Goal: Information Seeking & Learning: Check status

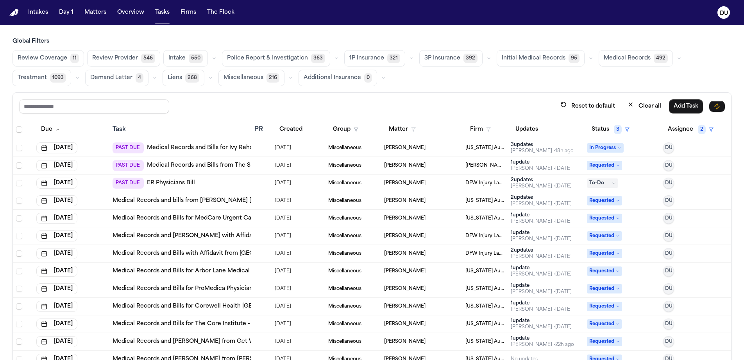
click at [14, 13] on img "Home" at bounding box center [13, 12] width 9 height 7
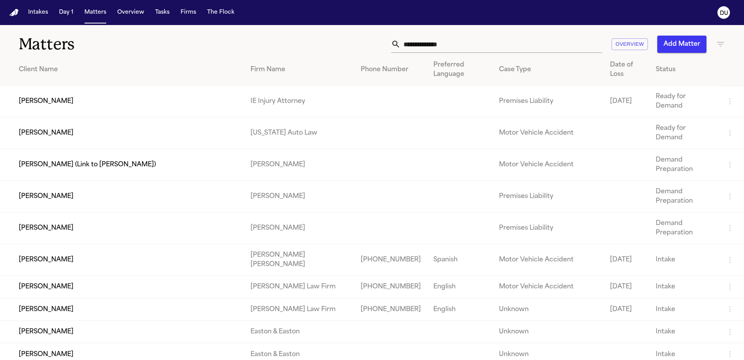
click at [499, 47] on input "text" at bounding box center [502, 44] width 202 height 17
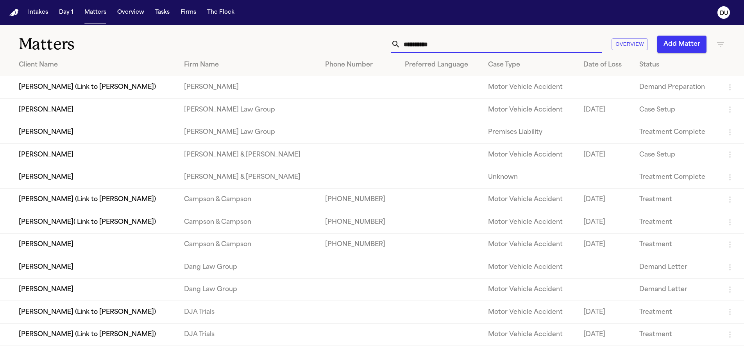
type input "*********"
click at [90, 184] on td "[PERSON_NAME]" at bounding box center [89, 177] width 178 height 22
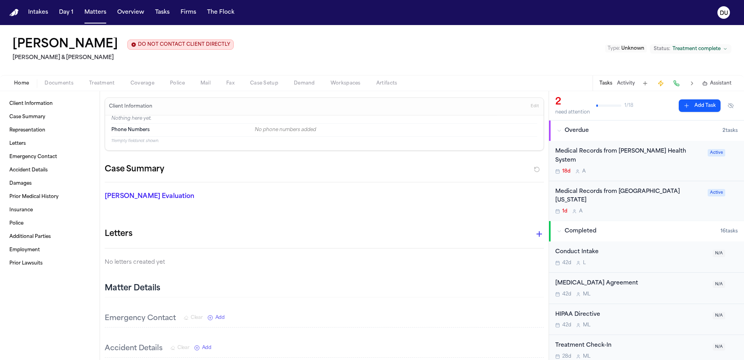
click at [626, 156] on div "Medical Records from Lovelace Health System 18d A" at bounding box center [629, 160] width 148 height 27
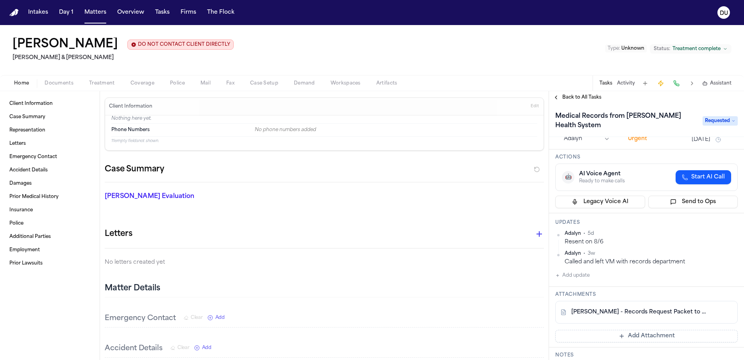
scroll to position [57, 0]
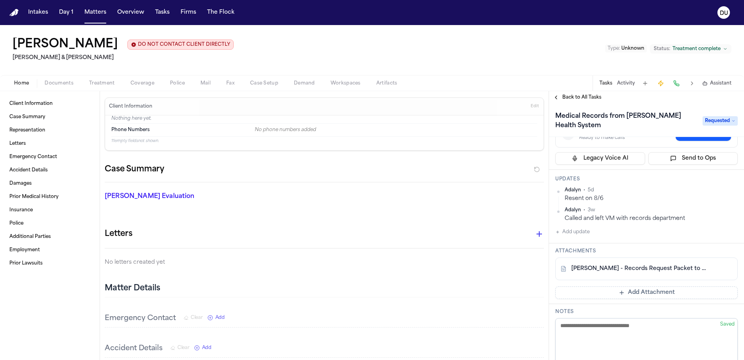
click at [639, 271] on link "E. Abarca - Records Request Packet to Lovelace Health System - 7.24.25" at bounding box center [638, 269] width 135 height 8
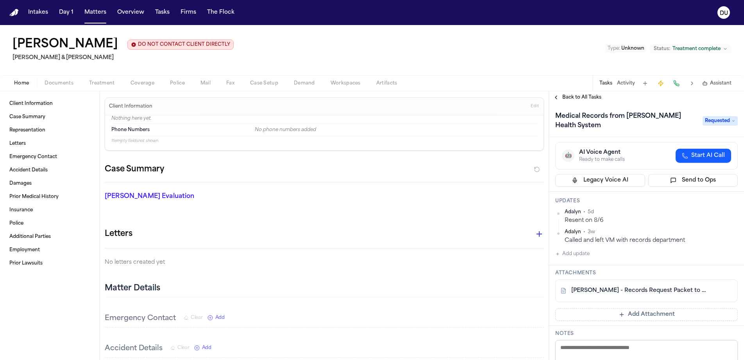
scroll to position [47, 0]
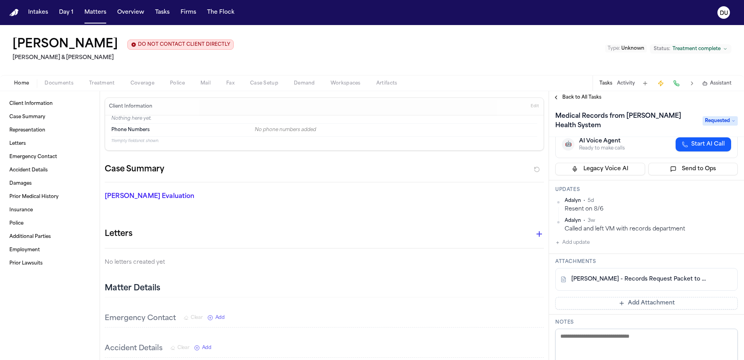
click at [592, 98] on span "Back to All Tasks" at bounding box center [581, 97] width 39 height 6
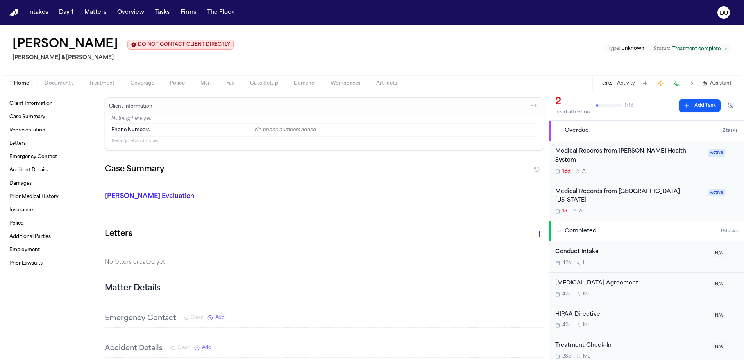
click at [619, 187] on div "Medical Records from University of New Mexico" at bounding box center [629, 196] width 148 height 18
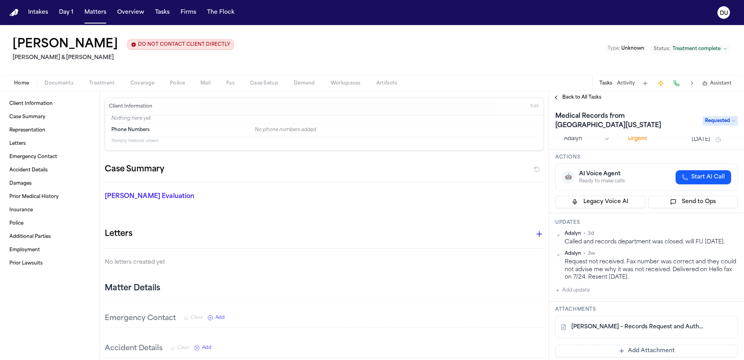
scroll to position [15, 0]
click at [605, 329] on link "E. Abarca - Records Request and Authorizations to UNM Hospital - 7.24.25" at bounding box center [638, 325] width 135 height 8
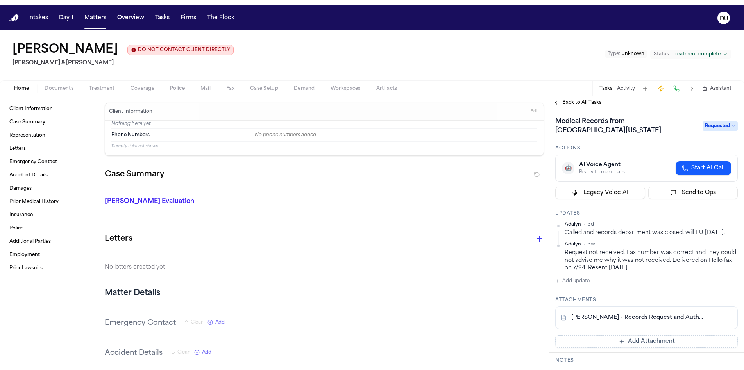
scroll to position [55, 0]
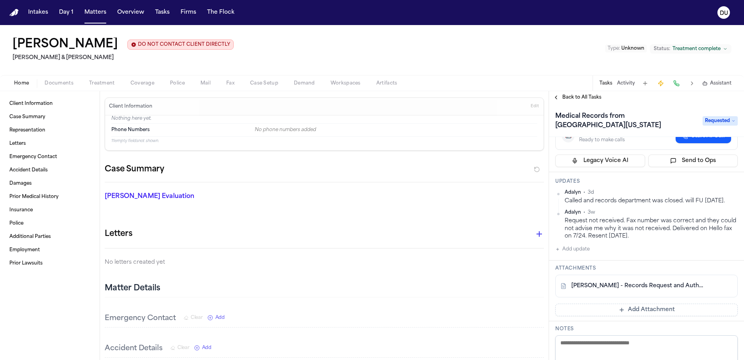
click at [631, 290] on link "E. Abarca - Records Request and Authorizations to UNM Hospital - 7.24.25" at bounding box center [638, 286] width 135 height 8
click at [629, 290] on link "E. Abarca - Records Request and Authorizations to UNM Hospital - 7.24.25" at bounding box center [638, 286] width 135 height 8
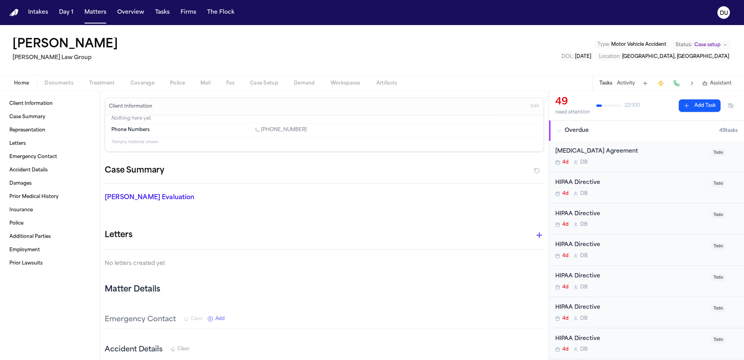
scroll to position [1437, 0]
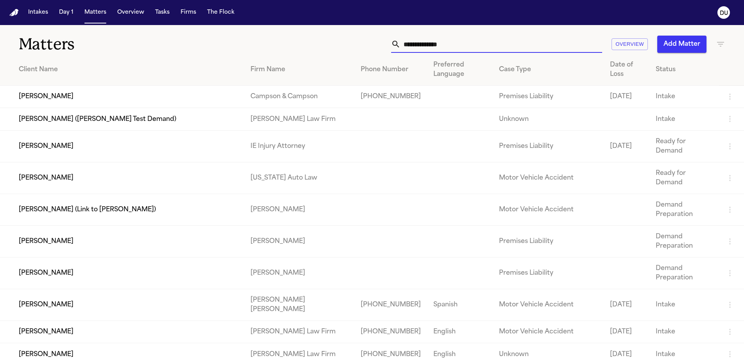
click at [438, 46] on input "text" at bounding box center [502, 44] width 202 height 17
click at [402, 45] on input "text" at bounding box center [502, 44] width 202 height 17
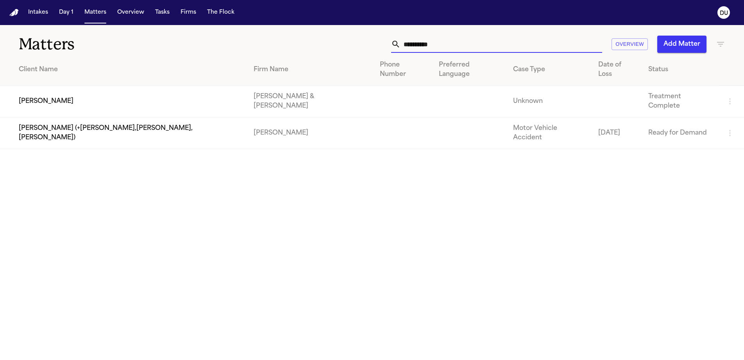
type input "**********"
click at [131, 91] on td "[PERSON_NAME]" at bounding box center [123, 102] width 247 height 32
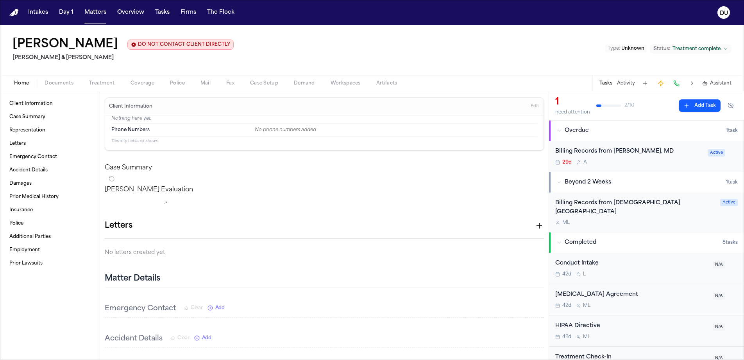
click at [598, 151] on div "Billing Records from [PERSON_NAME], MD" at bounding box center [629, 151] width 148 height 9
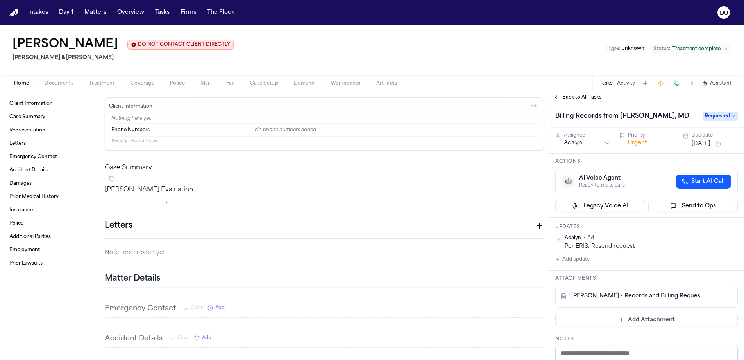
click at [653, 299] on link "[PERSON_NAME] - Records and Billing Request to [PERSON_NAME] - Undated" at bounding box center [638, 296] width 135 height 8
click at [580, 97] on span "Back to All Tasks" at bounding box center [581, 97] width 39 height 6
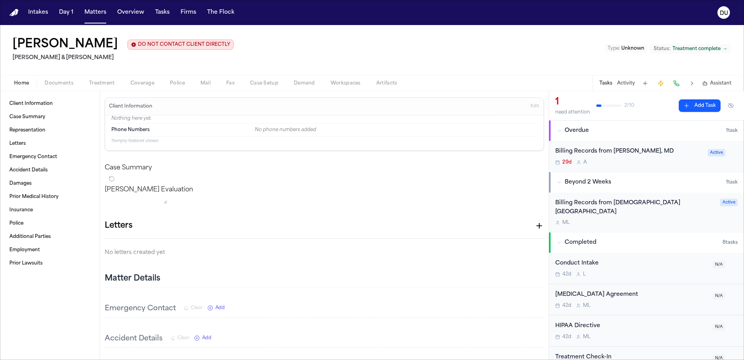
click at [617, 200] on div "Billing Records from [DEMOGRAPHIC_DATA][GEOGRAPHIC_DATA]" at bounding box center [635, 208] width 160 height 18
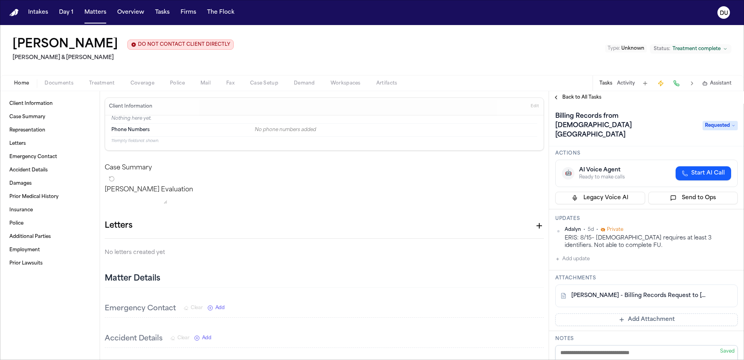
scroll to position [40, 0]
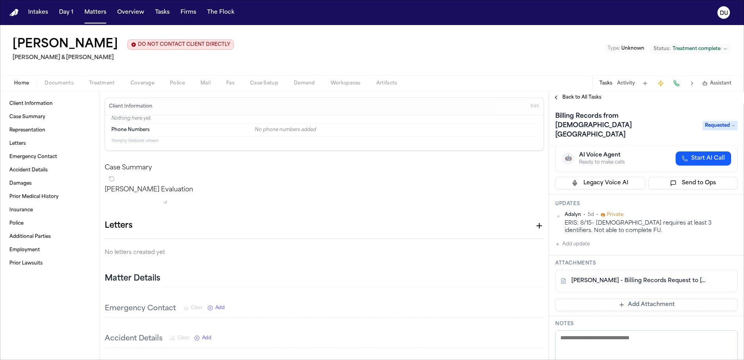
click at [635, 277] on link "[PERSON_NAME] - Billing Records Request to [GEOGRAPHIC_DATA] - [DATE]" at bounding box center [638, 281] width 135 height 8
click at [47, 85] on span "Documents" at bounding box center [59, 83] width 29 height 6
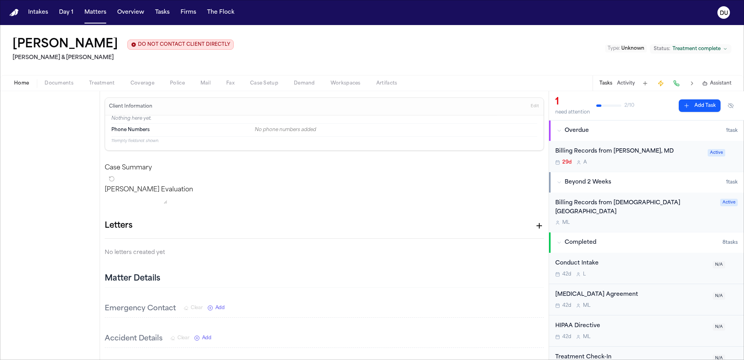
click at [21, 79] on button "Home" at bounding box center [21, 83] width 30 height 9
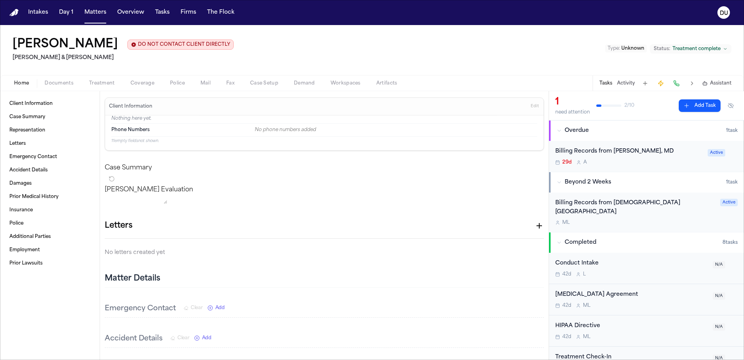
click at [62, 85] on span "Documents" at bounding box center [59, 83] width 29 height 6
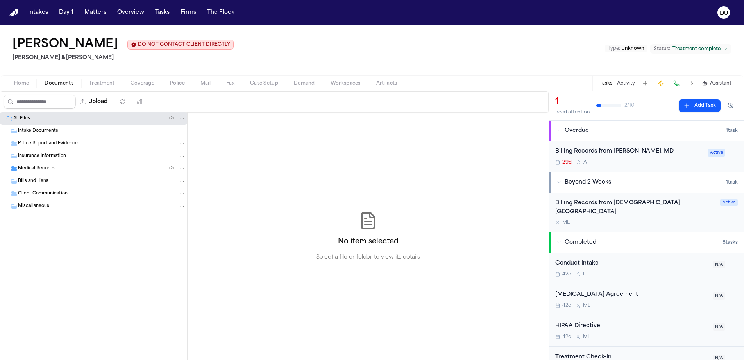
click at [32, 133] on span "Intake Documents" at bounding box center [38, 131] width 40 height 7
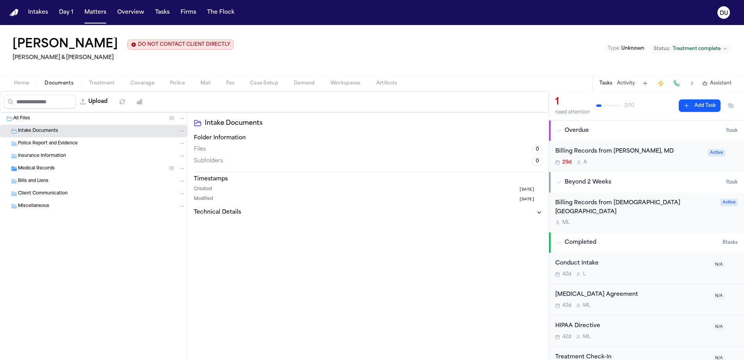
click at [44, 144] on span "Police Report and Evidence" at bounding box center [48, 143] width 60 height 7
click at [46, 154] on span "Insurance Information" at bounding box center [42, 156] width 48 height 7
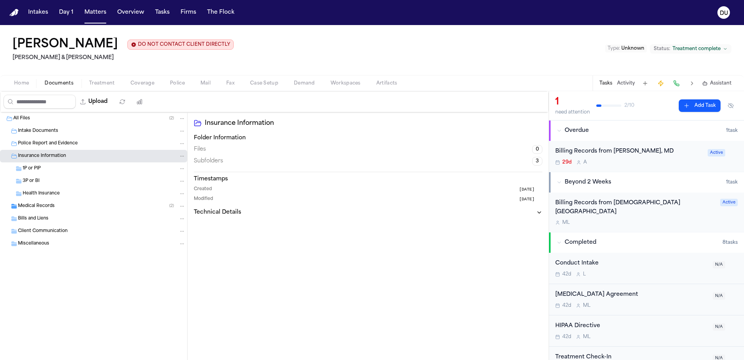
click at [41, 208] on span "Medical Records" at bounding box center [36, 206] width 37 height 7
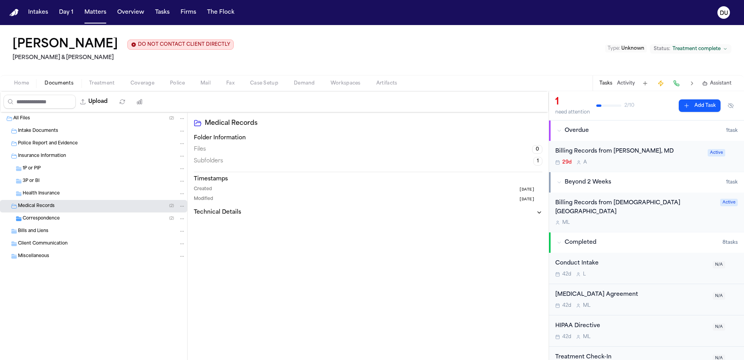
click at [41, 233] on span "Bills and Liens" at bounding box center [33, 231] width 30 height 7
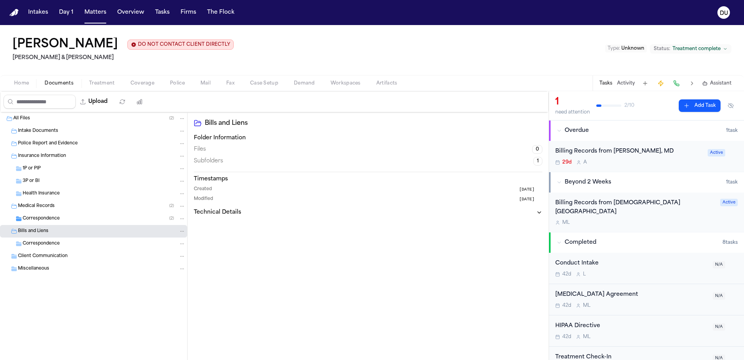
click at [54, 257] on span "Client Communication" at bounding box center [43, 256] width 50 height 7
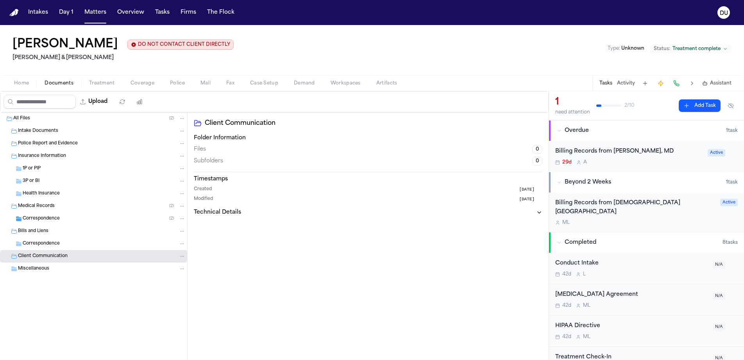
click at [45, 270] on span "Miscellaneous" at bounding box center [33, 268] width 31 height 7
click at [628, 206] on div "Billing Records from [DEMOGRAPHIC_DATA][GEOGRAPHIC_DATA]" at bounding box center [635, 208] width 160 height 18
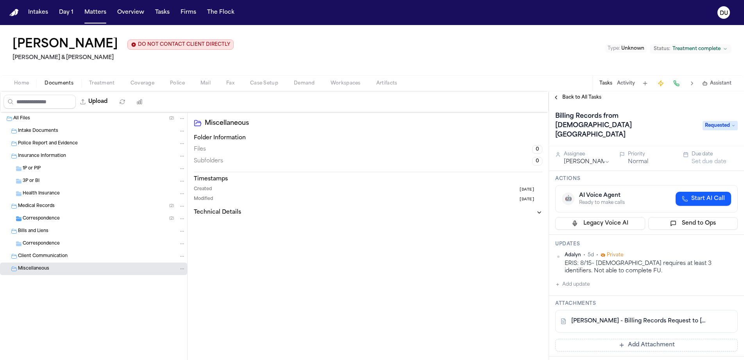
click at [644, 317] on link "[PERSON_NAME] - Billing Records Request to [GEOGRAPHIC_DATA] - [DATE]" at bounding box center [638, 321] width 135 height 8
click at [11, 12] on img "Home" at bounding box center [13, 12] width 9 height 7
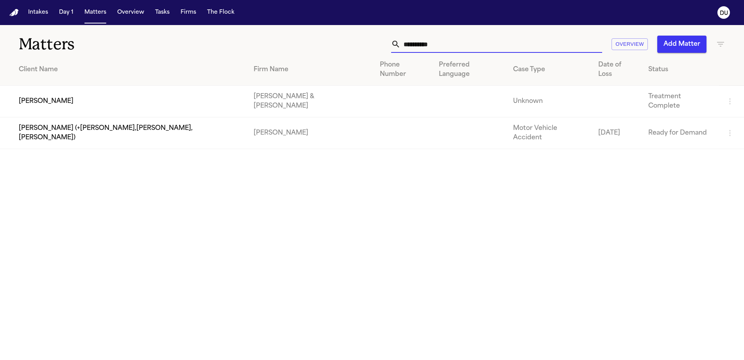
drag, startPoint x: 470, startPoint y: 49, endPoint x: 398, endPoint y: 50, distance: 72.3
click at [394, 52] on div "**********" at bounding box center [496, 44] width 211 height 17
drag, startPoint x: 455, startPoint y: 41, endPoint x: 404, endPoint y: 45, distance: 51.0
click at [404, 45] on input "**********" at bounding box center [502, 44] width 202 height 17
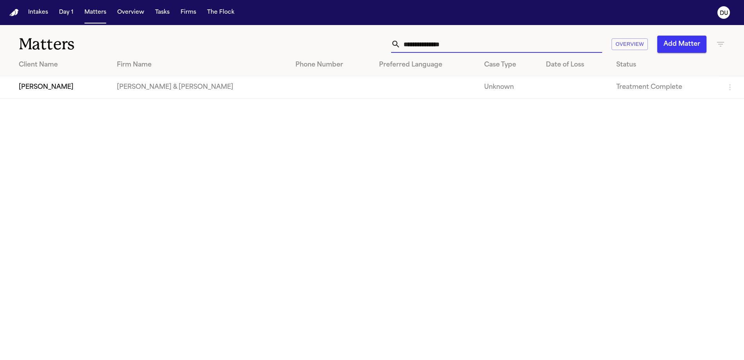
type input "**********"
click at [43, 86] on td "[PERSON_NAME]" at bounding box center [55, 87] width 111 height 22
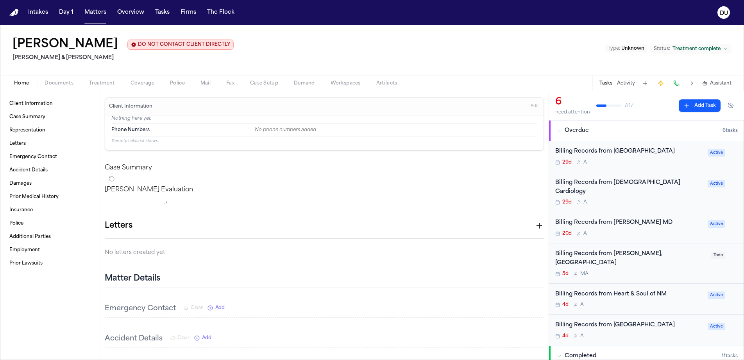
click at [633, 251] on div "Billing Records from [PERSON_NAME], [GEOGRAPHIC_DATA]" at bounding box center [630, 258] width 151 height 18
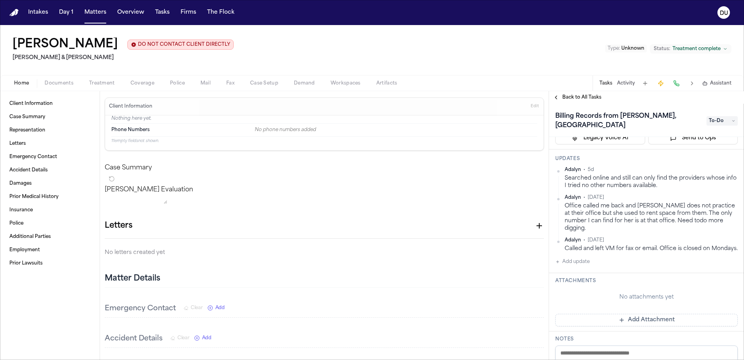
scroll to position [5, 0]
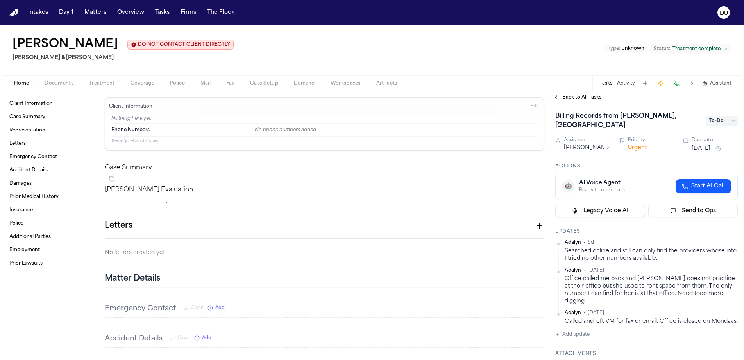
click at [577, 100] on span "Back to All Tasks" at bounding box center [581, 97] width 39 height 6
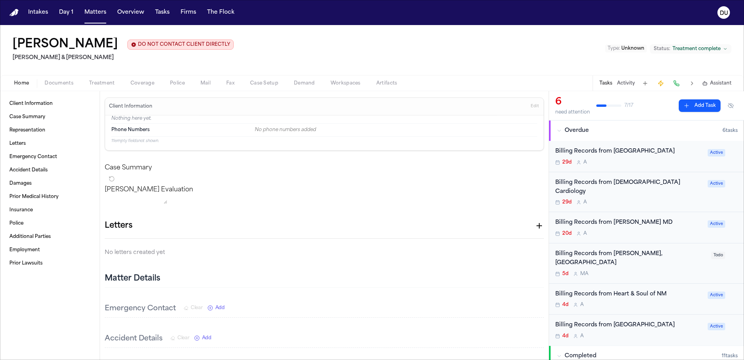
click at [642, 290] on div "Billing Records from Heart & Soul of NM" at bounding box center [629, 294] width 148 height 9
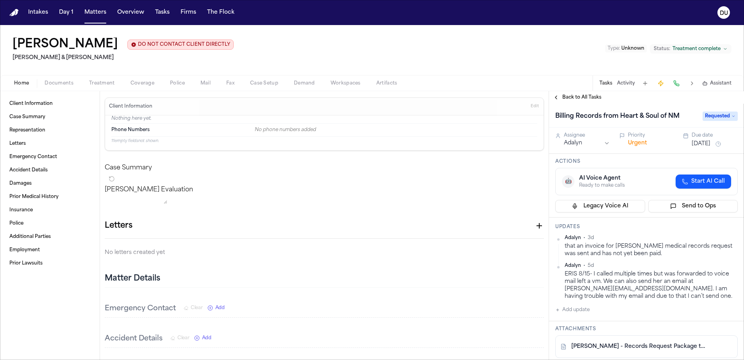
click at [576, 98] on span "Back to All Tasks" at bounding box center [581, 97] width 39 height 6
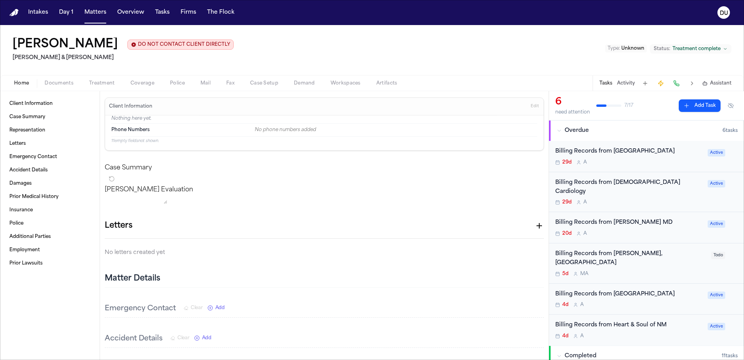
click at [635, 220] on div "Billing Records from [PERSON_NAME] MD" at bounding box center [629, 222] width 148 height 9
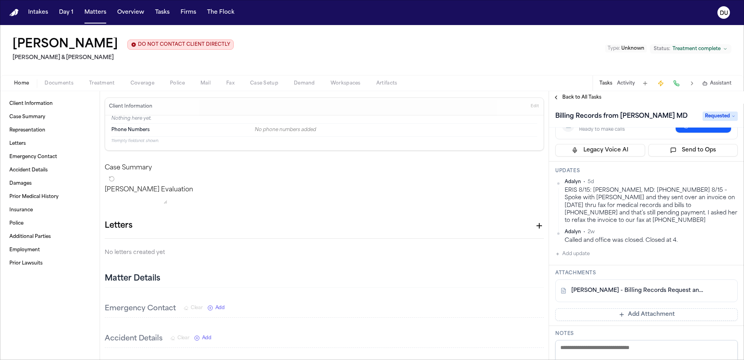
scroll to position [65, 0]
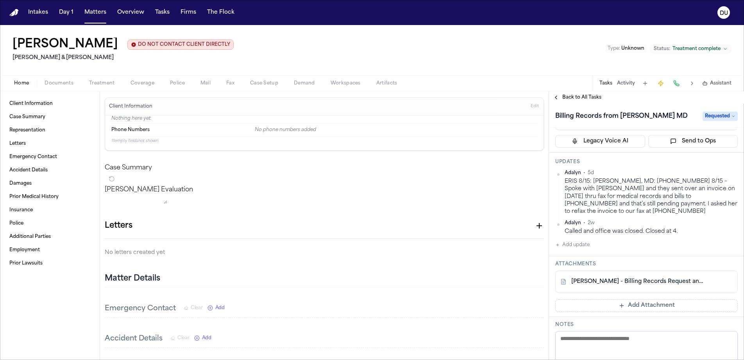
click at [13, 13] on img "Home" at bounding box center [13, 12] width 9 height 7
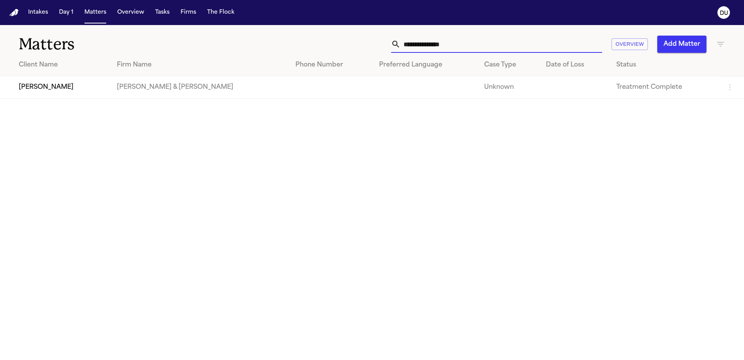
drag, startPoint x: 466, startPoint y: 42, endPoint x: 389, endPoint y: 42, distance: 77.0
click at [389, 42] on div "**********" at bounding box center [474, 44] width 501 height 17
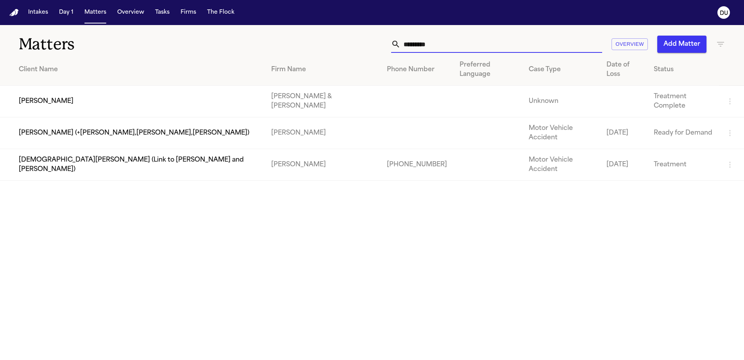
type input "*********"
click at [29, 89] on td "[PERSON_NAME]" at bounding box center [132, 102] width 265 height 32
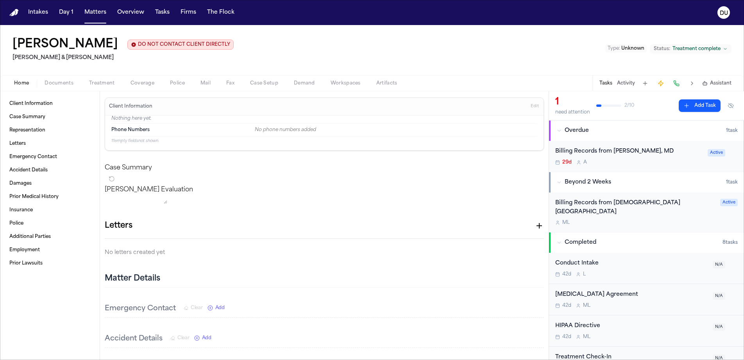
click at [620, 150] on div "Billing Records from [PERSON_NAME], MD" at bounding box center [629, 151] width 148 height 9
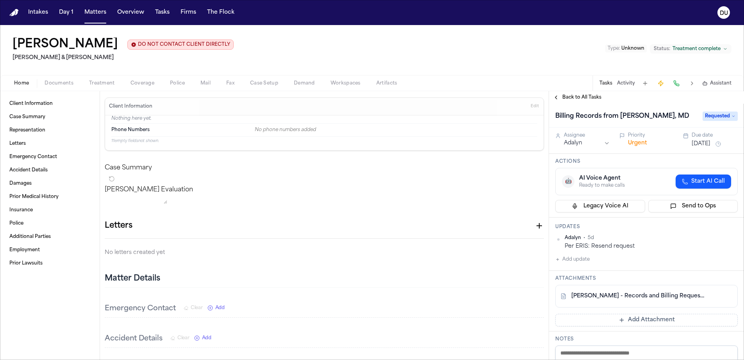
scroll to position [144, 0]
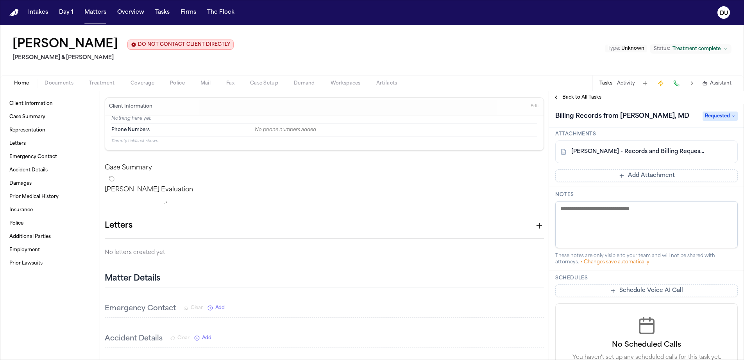
click at [648, 177] on button "Add Attachment" at bounding box center [646, 175] width 182 height 13
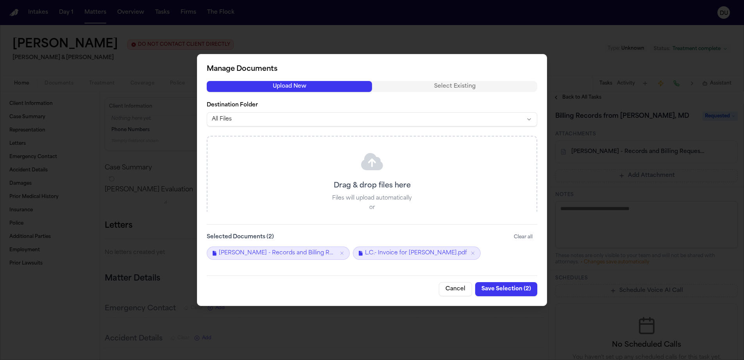
click at [505, 287] on button "Save Selection ( 2 )" at bounding box center [506, 289] width 62 height 14
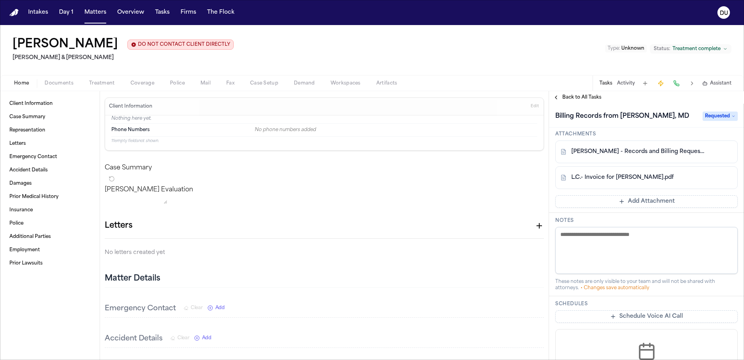
click at [721, 119] on span "Requested" at bounding box center [720, 115] width 35 height 9
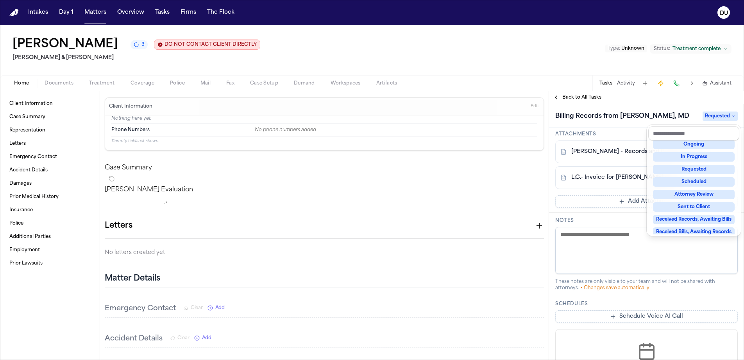
scroll to position [110, 0]
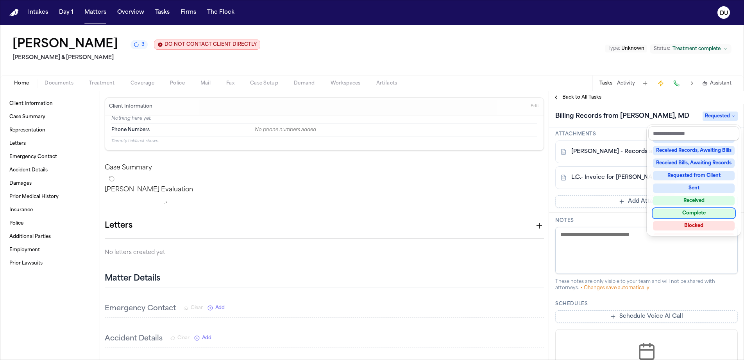
click at [601, 214] on div "Billing Records from [PERSON_NAME], MD Requested Assignee Adalyn Priority Urgen…" at bounding box center [646, 232] width 195 height 256
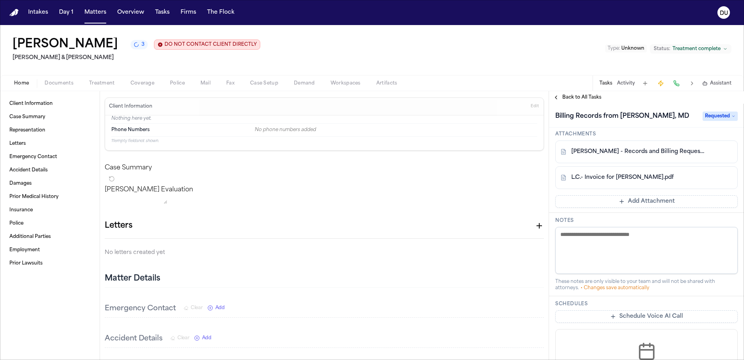
scroll to position [0, 0]
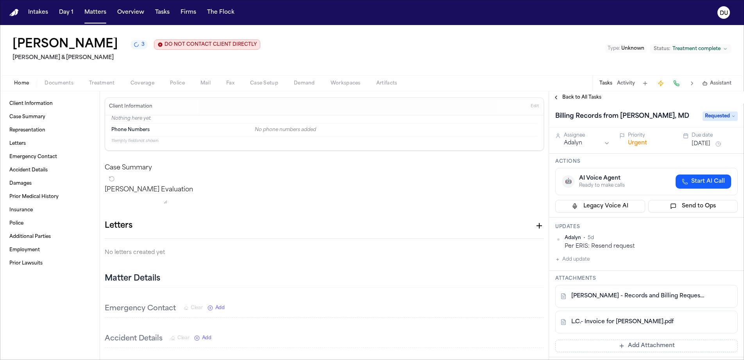
click at [567, 262] on button "Add update" at bounding box center [572, 258] width 34 height 9
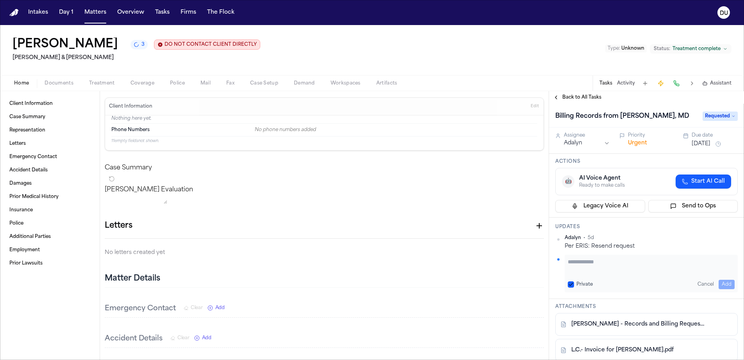
drag, startPoint x: 622, startPoint y: 256, endPoint x: 623, endPoint y: 244, distance: 12.6
click at [622, 255] on div "Adalyn • 5d Per ERIS: Resend request Private Cancel Add" at bounding box center [646, 262] width 182 height 57
click at [626, 264] on textarea "Add your update" at bounding box center [651, 266] width 167 height 16
type textarea "**********"
click at [722, 284] on button "Add" at bounding box center [727, 283] width 16 height 9
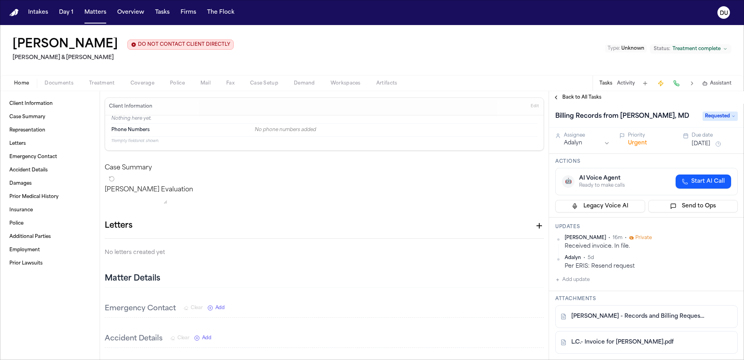
click at [572, 98] on span "Back to All Tasks" at bounding box center [581, 97] width 39 height 6
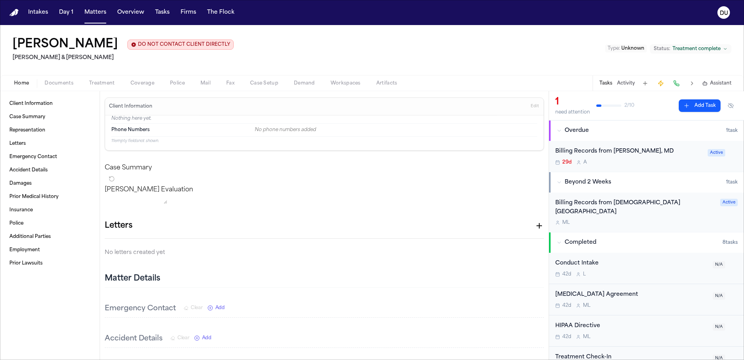
click at [639, 201] on div "Billing Records from [DEMOGRAPHIC_DATA][GEOGRAPHIC_DATA]" at bounding box center [635, 208] width 160 height 18
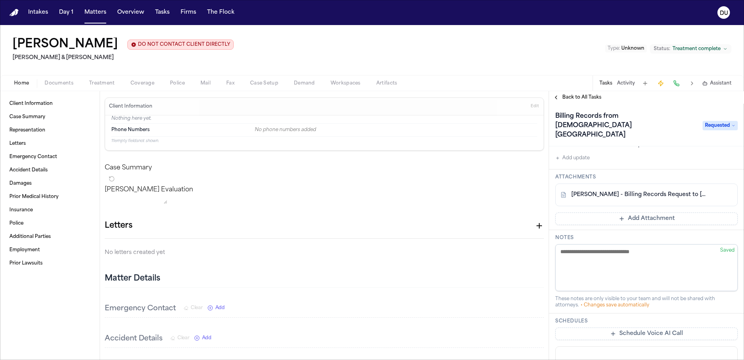
scroll to position [60, 0]
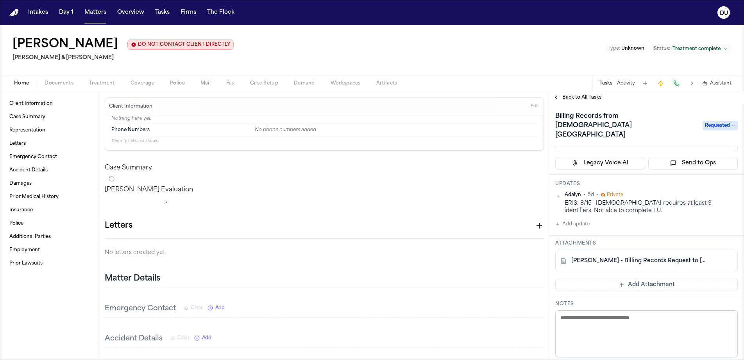
click at [628, 257] on link "[PERSON_NAME] - Billing Records Request to [GEOGRAPHIC_DATA] - [DATE]" at bounding box center [638, 261] width 135 height 8
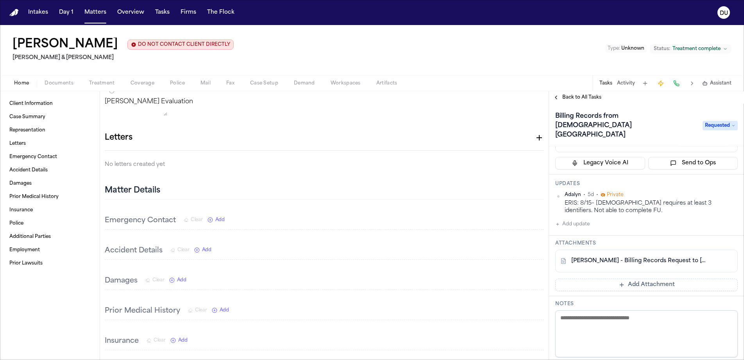
scroll to position [0, 0]
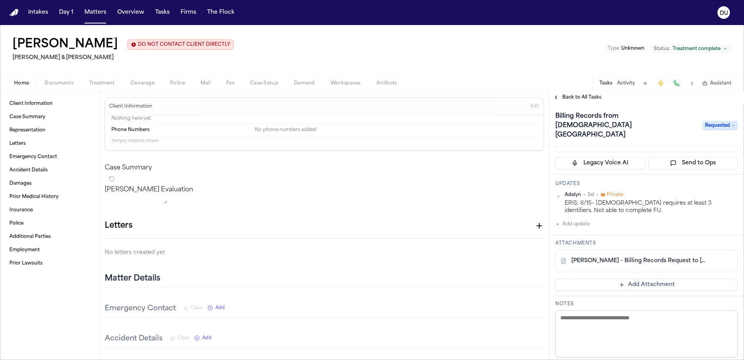
click at [640, 257] on link "[PERSON_NAME] - Billing Records Request to [GEOGRAPHIC_DATA] - [DATE]" at bounding box center [638, 261] width 135 height 8
click at [16, 12] on img "Home" at bounding box center [13, 12] width 9 height 7
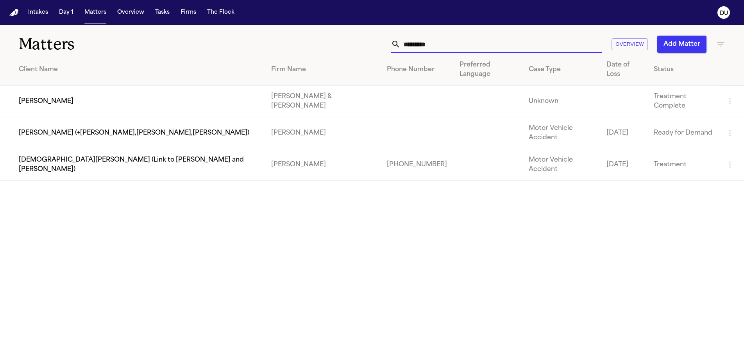
drag, startPoint x: 430, startPoint y: 47, endPoint x: 374, endPoint y: 48, distance: 55.5
click at [374, 48] on div "********* Overview Add Matter" at bounding box center [474, 44] width 501 height 17
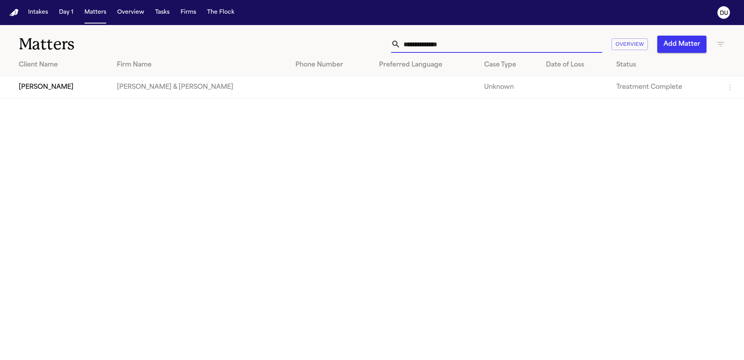
type input "**********"
click at [111, 85] on td "[PERSON_NAME]" at bounding box center [55, 87] width 111 height 22
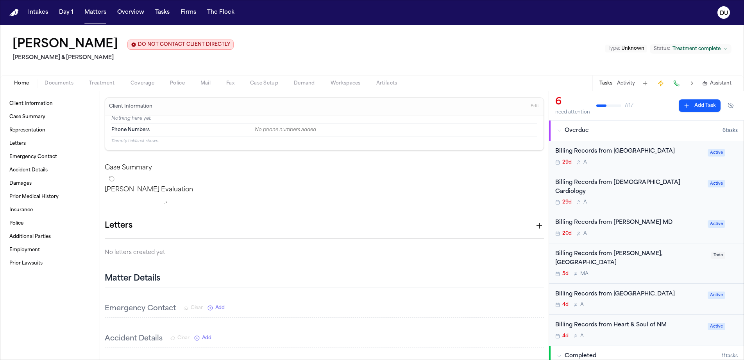
click at [586, 156] on div "Billing Records from [GEOGRAPHIC_DATA]" at bounding box center [629, 151] width 148 height 9
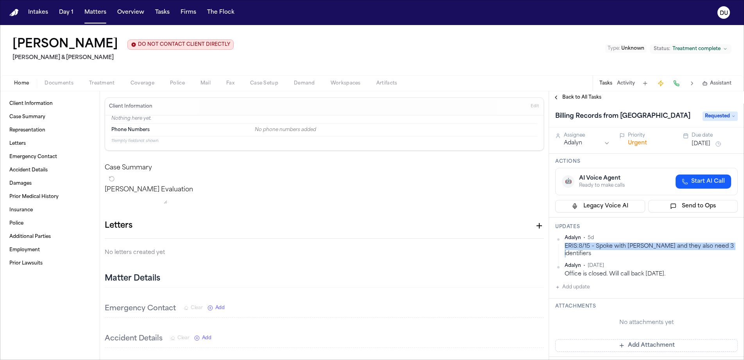
drag, startPoint x: 563, startPoint y: 257, endPoint x: 732, endPoint y: 258, distance: 168.4
click at [732, 258] on div "Adalyn • 5d ERIS:8/15 – Spoke with [PERSON_NAME] and they also need 3 identifie…" at bounding box center [646, 245] width 182 height 23
copy div "ERIS:8/15 – Spoke with [PERSON_NAME] and they also need 3 identifiers"
click at [582, 100] on span "Back to All Tasks" at bounding box center [581, 97] width 39 height 6
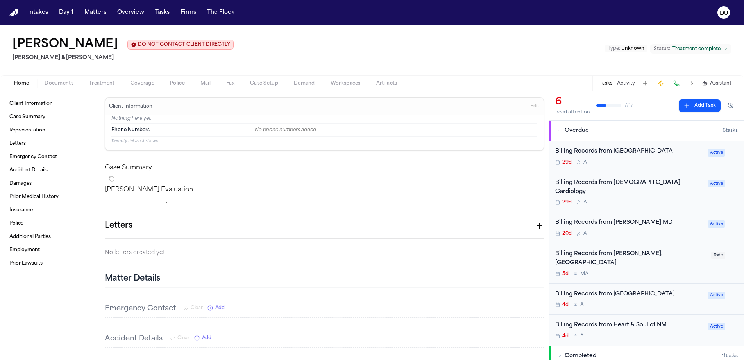
click at [644, 192] on div "Billing Records from [DEMOGRAPHIC_DATA] Cardiology" at bounding box center [629, 187] width 148 height 18
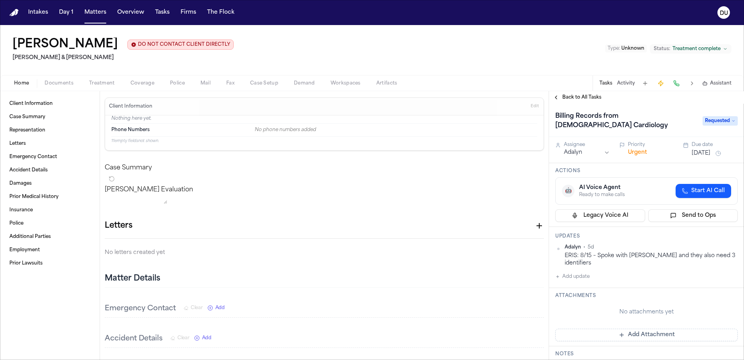
click at [569, 100] on span "Back to All Tasks" at bounding box center [581, 97] width 39 height 6
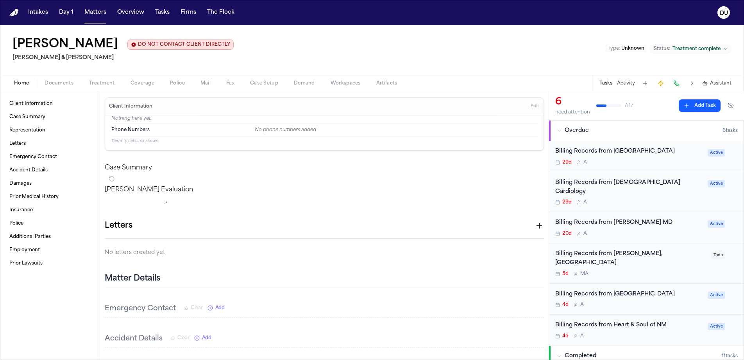
click at [634, 290] on div "Billing Records from [GEOGRAPHIC_DATA]" at bounding box center [629, 294] width 148 height 9
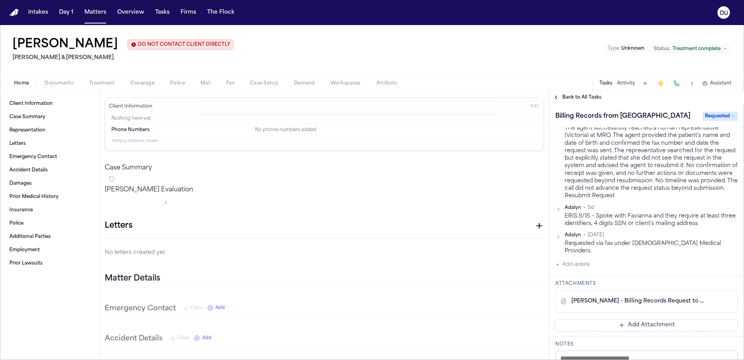
scroll to position [132, 0]
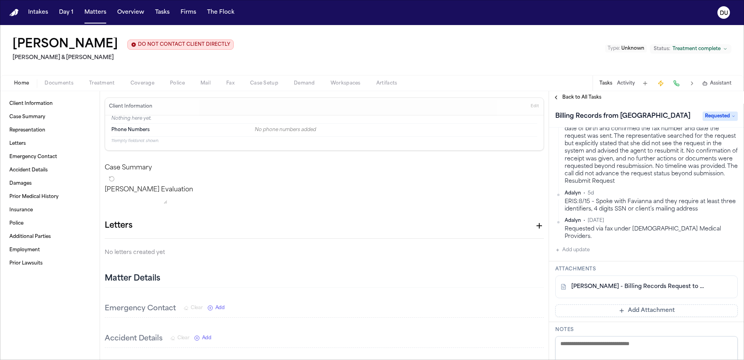
click at [649, 283] on link "[PERSON_NAME] - Billing Records Request to Presbyterian Medical Services - [DAT…" at bounding box center [638, 287] width 135 height 8
click at [14, 14] on img "Home" at bounding box center [13, 12] width 9 height 7
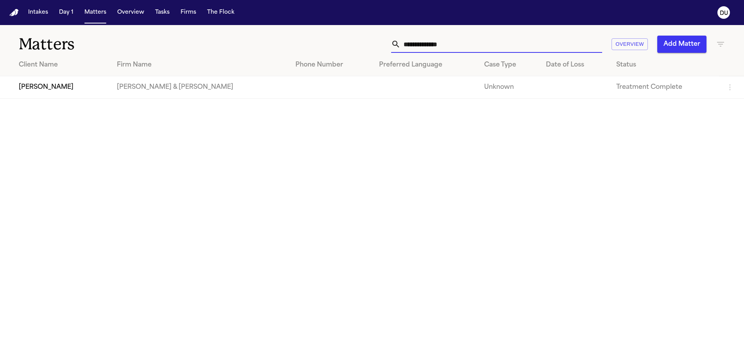
drag, startPoint x: 460, startPoint y: 46, endPoint x: 396, endPoint y: 46, distance: 63.7
click at [397, 46] on div "**********" at bounding box center [496, 44] width 211 height 17
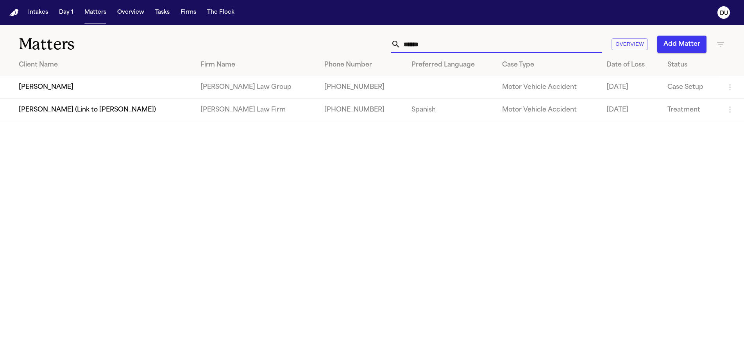
type input "*****"
click at [53, 89] on td "[PERSON_NAME]" at bounding box center [97, 87] width 194 height 22
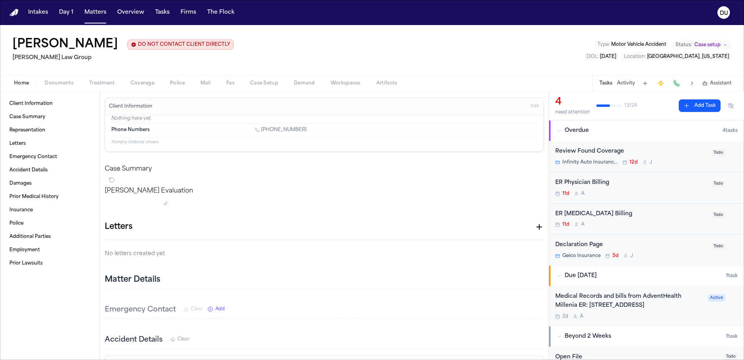
scroll to position [59, 0]
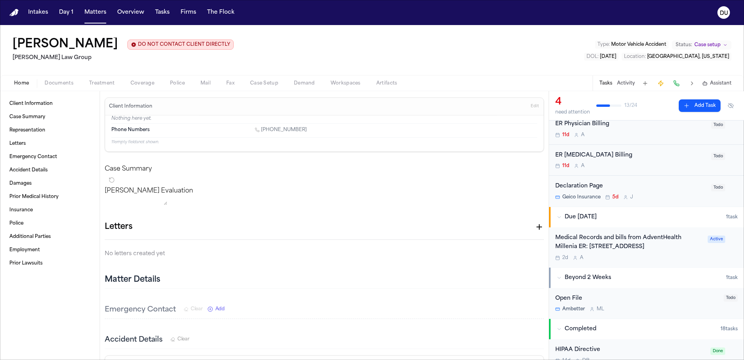
click at [589, 243] on div "Medical Records and bills from AdventHealth Millenia ER: [STREET_ADDRESS]" at bounding box center [629, 242] width 148 height 18
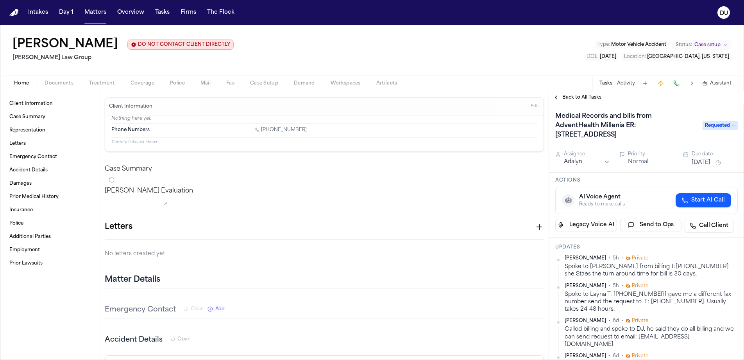
scroll to position [45, 0]
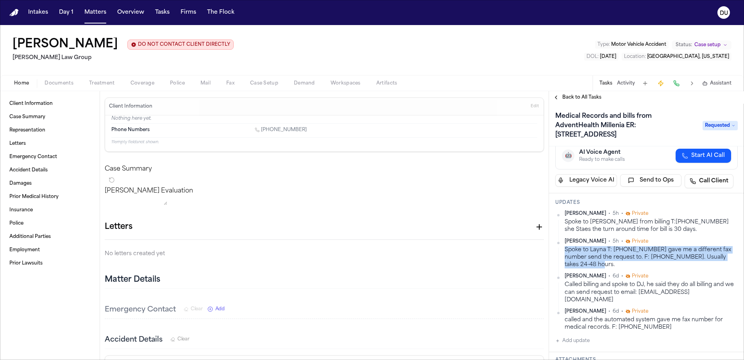
drag, startPoint x: 601, startPoint y: 267, endPoint x: 561, endPoint y: 253, distance: 41.8
click at [561, 253] on div "[PERSON_NAME] • 5h • Private Spoke to Layna T: [PHONE_NUMBER] gave me a differe…" at bounding box center [646, 253] width 182 height 30
copy div "Spoke to Layna T: [PHONE_NUMBER] gave me a different fax number send the reques…"
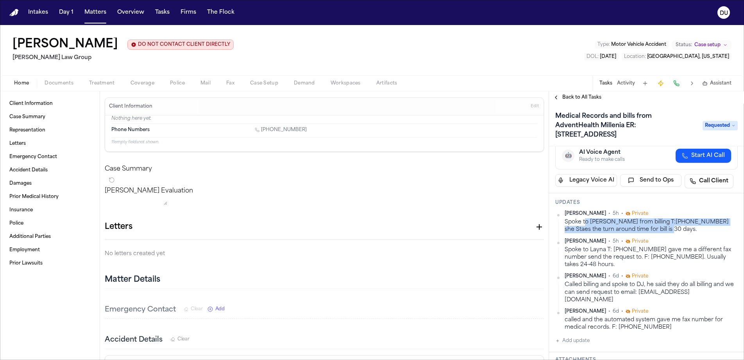
drag, startPoint x: 647, startPoint y: 231, endPoint x: 587, endPoint y: 222, distance: 60.3
click at [587, 222] on div "Spoke to [PERSON_NAME] from billing T:[PHONE_NUMBER] she Staes the turn around …" at bounding box center [651, 225] width 173 height 15
drag, startPoint x: 566, startPoint y: 222, endPoint x: 670, endPoint y: 232, distance: 104.8
click at [670, 232] on div "Spoke to [PERSON_NAME] from billing T:[PHONE_NUMBER] she Staes the turn around …" at bounding box center [651, 225] width 173 height 15
copy div "Spoke to [PERSON_NAME] from billing T:[PHONE_NUMBER] she Staes the turn around …"
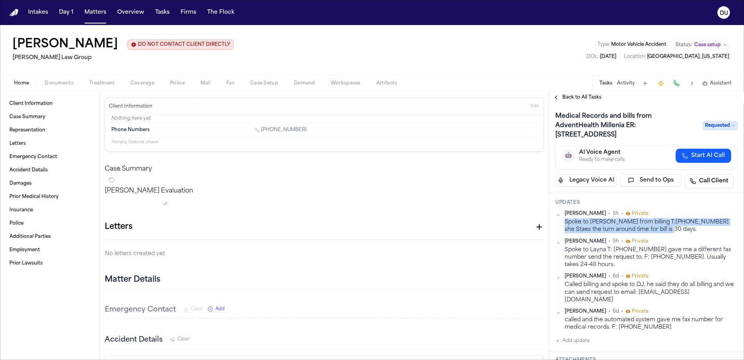
click at [15, 13] on img "Home" at bounding box center [13, 12] width 9 height 7
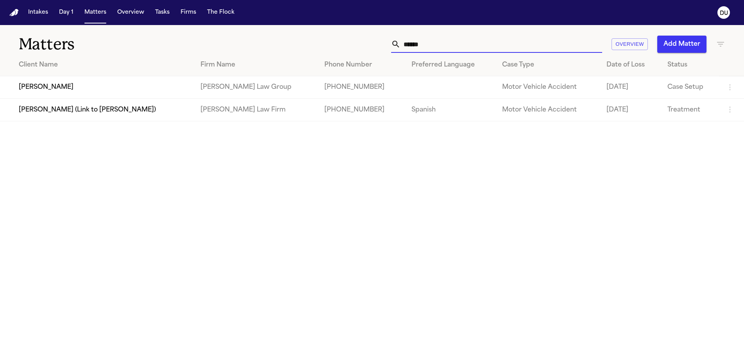
drag, startPoint x: 430, startPoint y: 46, endPoint x: 397, endPoint y: 46, distance: 33.2
click at [397, 46] on div "*****" at bounding box center [496, 44] width 211 height 17
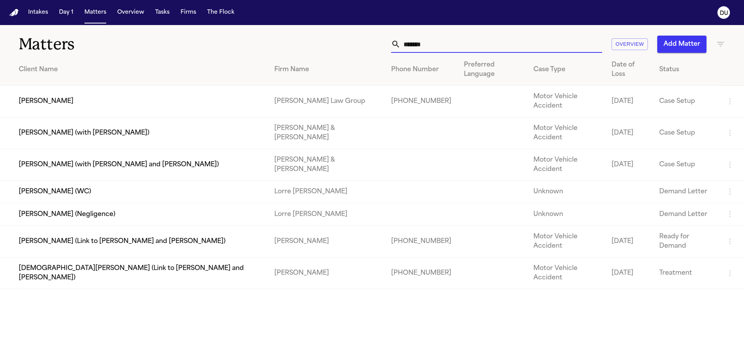
type input "******"
click at [76, 88] on td "[PERSON_NAME]" at bounding box center [134, 102] width 268 height 32
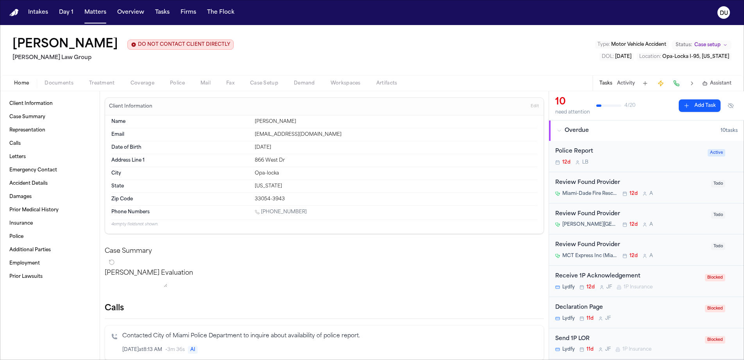
click at [596, 182] on div "Review Found Provider" at bounding box center [630, 182] width 151 height 9
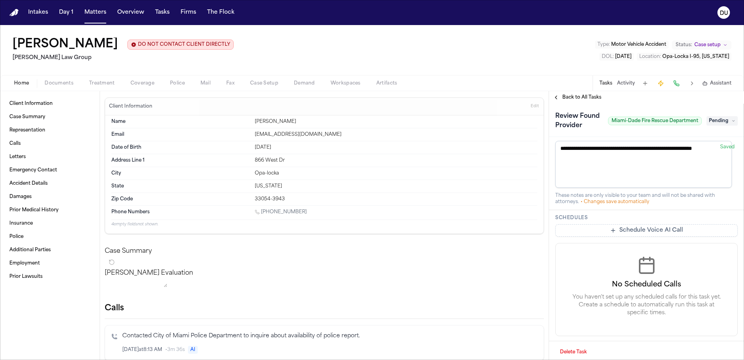
scroll to position [122, 0]
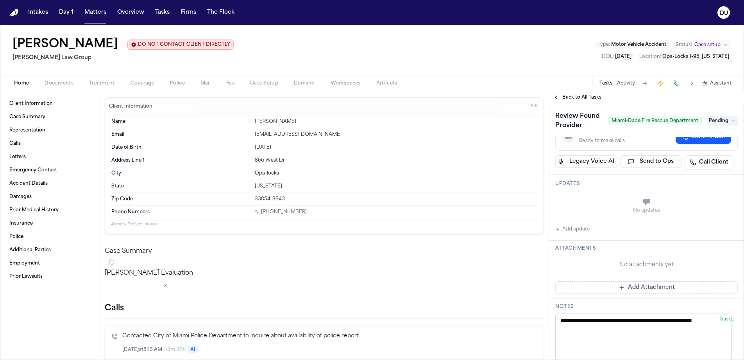
click at [573, 103] on div "Back to All Tasks" at bounding box center [646, 97] width 195 height 13
click at [573, 100] on span "Back to All Tasks" at bounding box center [581, 97] width 39 height 6
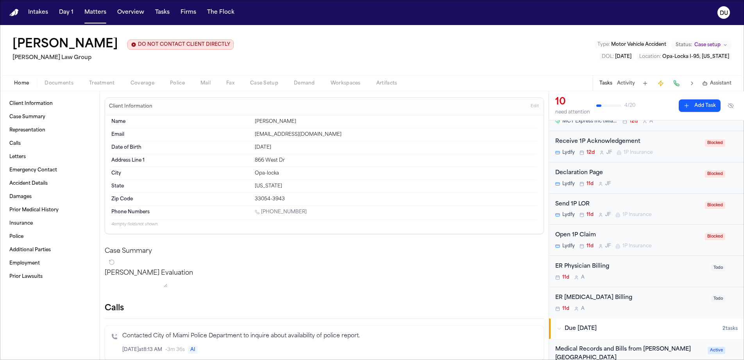
scroll to position [299, 0]
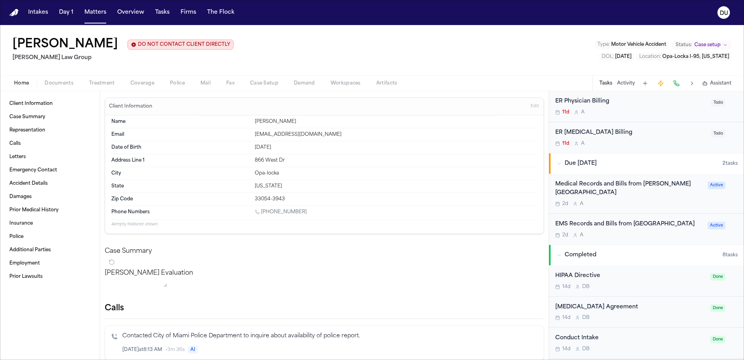
click at [617, 220] on div "EMS Records and Bills from [GEOGRAPHIC_DATA]" at bounding box center [629, 224] width 148 height 9
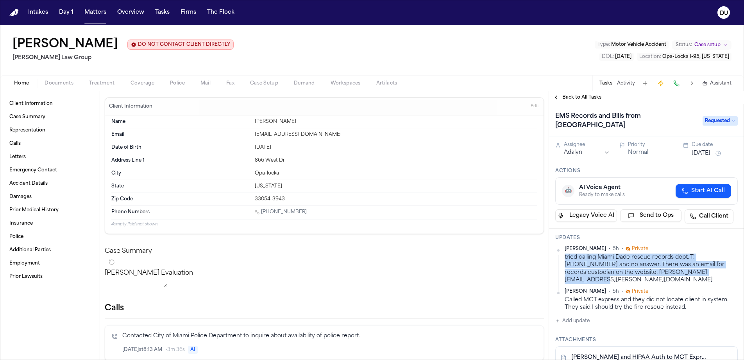
drag, startPoint x: 565, startPoint y: 250, endPoint x: 725, endPoint y: 264, distance: 159.7
click at [725, 264] on div "tried calling Miami Dade rescue records dept. T:[PHONE_NUMBER] and no answer. T…" at bounding box center [651, 268] width 173 height 30
copy div "tried calling Miami Dade rescue records dept. T:[PHONE_NUMBER] and no answer. T…"
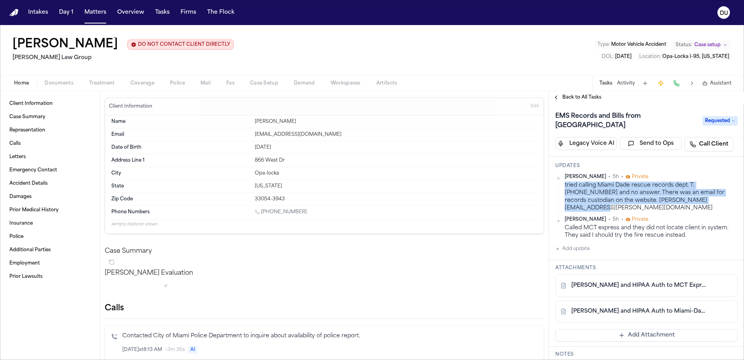
scroll to position [146, 0]
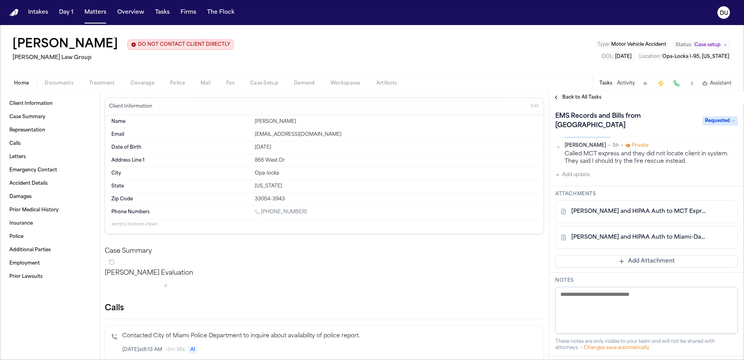
click at [569, 98] on span "Back to All Tasks" at bounding box center [581, 97] width 39 height 6
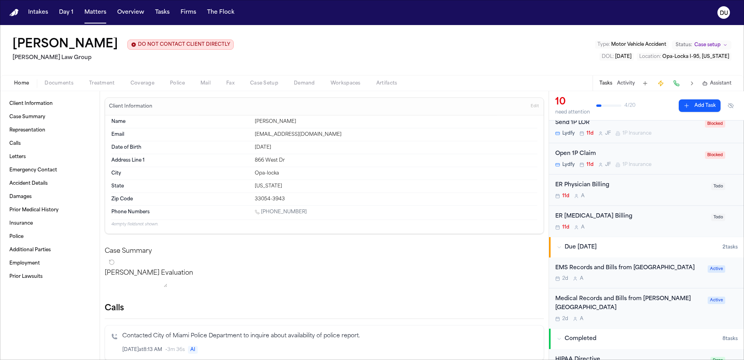
scroll to position [280, 0]
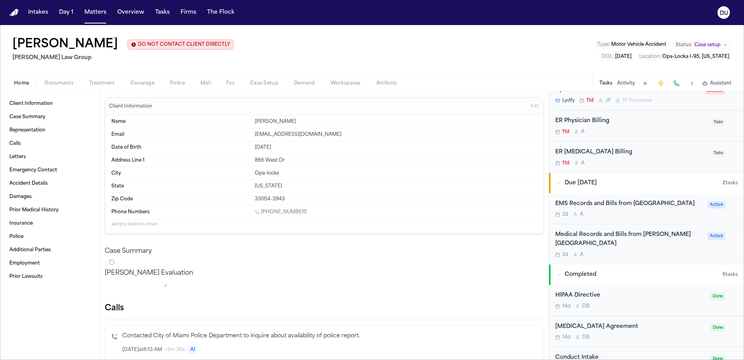
click at [602, 231] on div "Medical Records and Bills from [PERSON_NAME][GEOGRAPHIC_DATA]" at bounding box center [629, 239] width 148 height 18
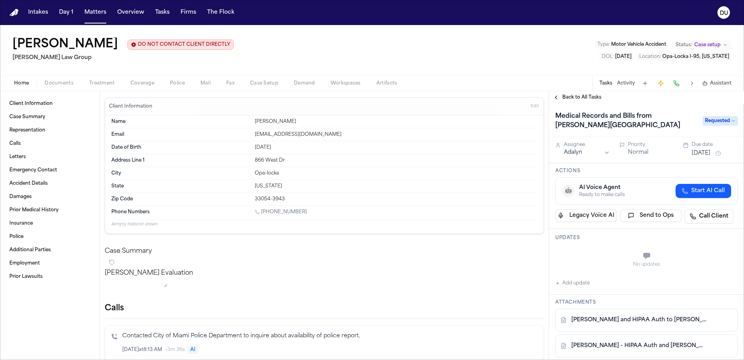
click at [16, 16] on img "Home" at bounding box center [13, 12] width 9 height 7
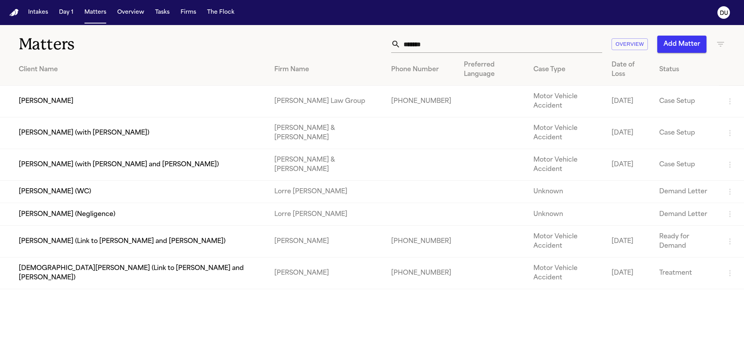
click at [12, 13] on img "Home" at bounding box center [13, 12] width 9 height 7
drag, startPoint x: 435, startPoint y: 45, endPoint x: 399, endPoint y: 45, distance: 36.0
click at [397, 45] on div "******" at bounding box center [496, 44] width 211 height 17
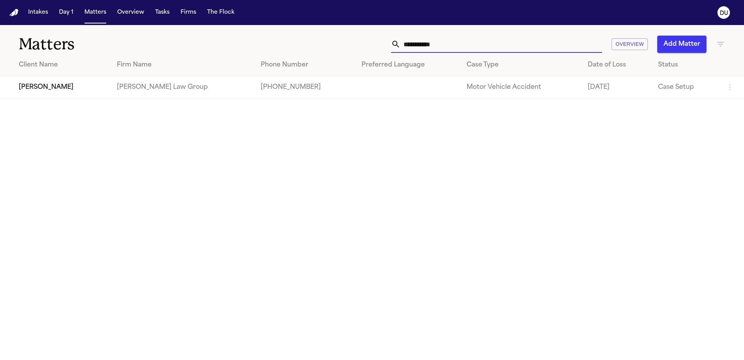
type input "**********"
click at [71, 91] on td "[PERSON_NAME]" at bounding box center [55, 87] width 111 height 22
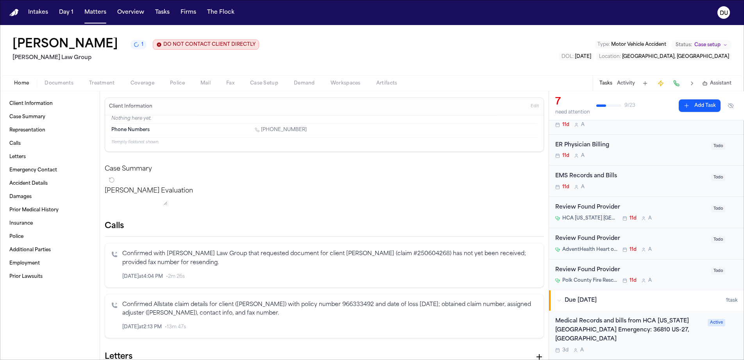
scroll to position [129, 0]
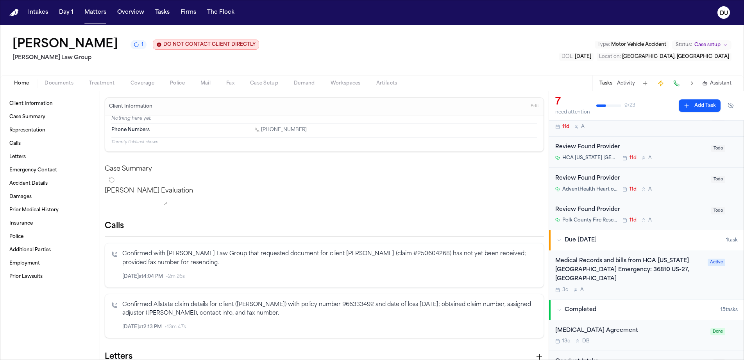
click at [623, 266] on div "Medical Records and bills from HCA [US_STATE] [GEOGRAPHIC_DATA] Emergency: 3681…" at bounding box center [629, 269] width 148 height 27
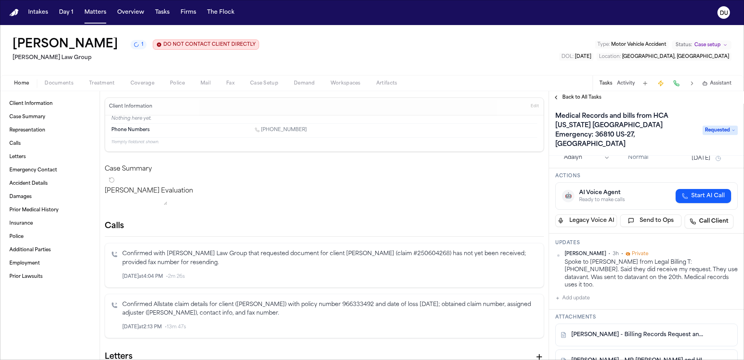
scroll to position [55, 0]
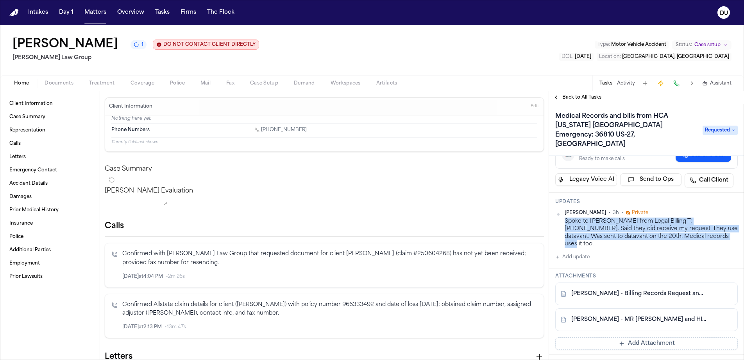
drag, startPoint x: 699, startPoint y: 228, endPoint x: 563, endPoint y: 214, distance: 136.7
click at [563, 214] on div "[PERSON_NAME] • 3h • Private Spoke to [PERSON_NAME] from Legal Billing T: [PHON…" at bounding box center [646, 228] width 182 height 38
copy div "Spoke to [PERSON_NAME] from Legal Billing T: [PHONE_NUMBER]. Said they did rece…"
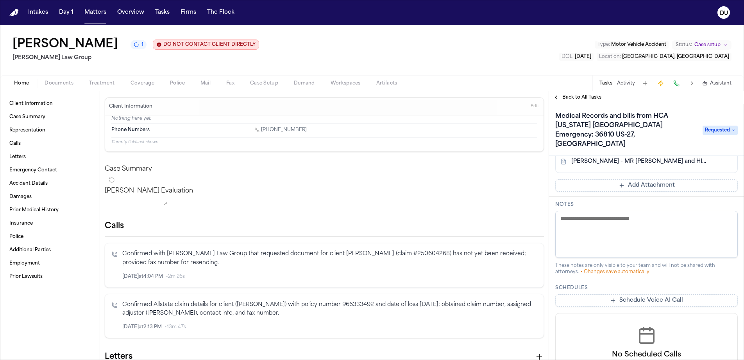
click at [13, 14] on img "Home" at bounding box center [13, 12] width 9 height 7
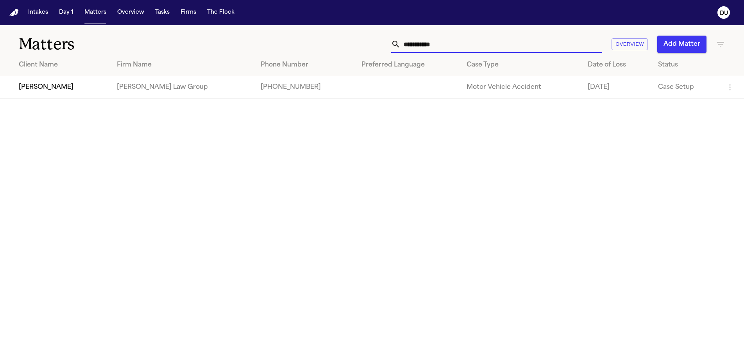
drag, startPoint x: 446, startPoint y: 47, endPoint x: 392, endPoint y: 46, distance: 53.9
click at [393, 47] on div "**********" at bounding box center [496, 44] width 211 height 17
type input "********"
click at [84, 89] on td "[PERSON_NAME]" at bounding box center [55, 87] width 111 height 22
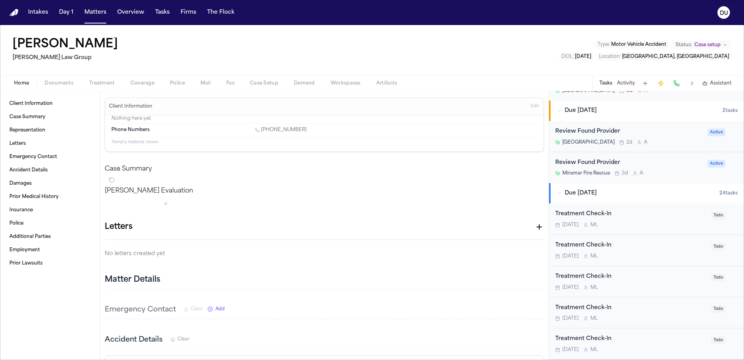
scroll to position [1505, 0]
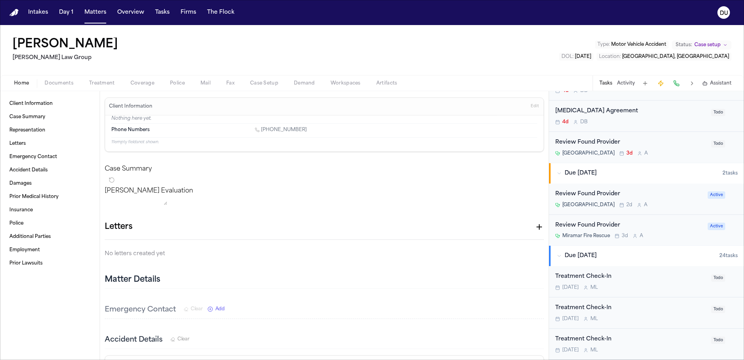
click at [596, 190] on div "Review Found [GEOGRAPHIC_DATA] 2d A" at bounding box center [629, 199] width 148 height 18
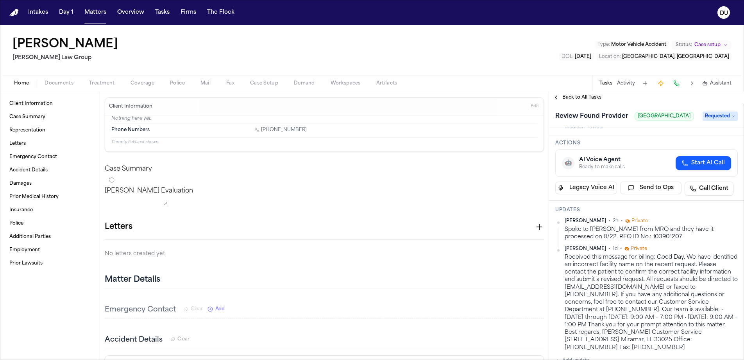
scroll to position [119, 0]
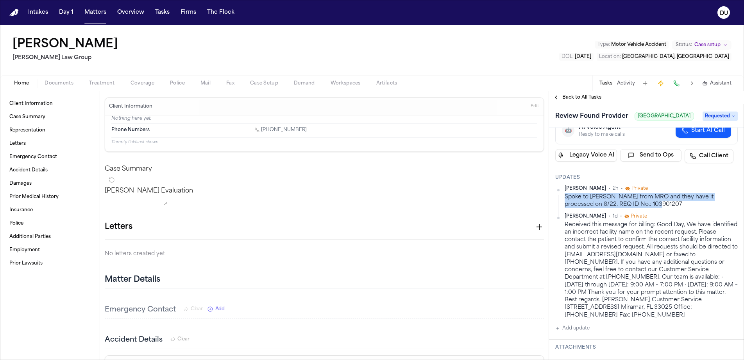
drag, startPoint x: 644, startPoint y: 214, endPoint x: 563, endPoint y: 207, distance: 81.6
click at [563, 207] on div "[PERSON_NAME] • 2h • Private Spoke to [PERSON_NAME] from MRO and they have it p…" at bounding box center [646, 196] width 182 height 23
copy div "Spoke to [PERSON_NAME] from MRO and they have it processed on 8/22. REQ ID No.:…"
click at [577, 97] on span "Back to All Tasks" at bounding box center [581, 97] width 39 height 6
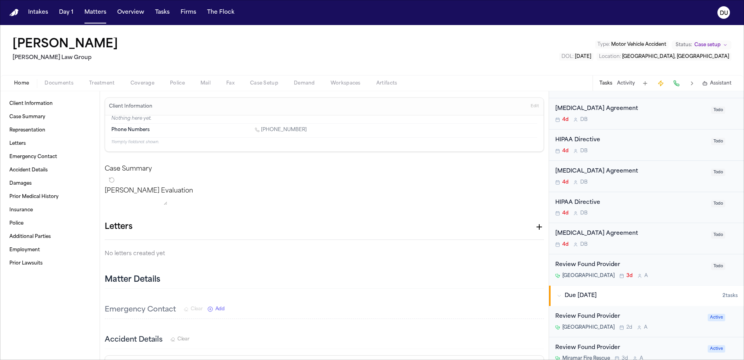
scroll to position [1459, 0]
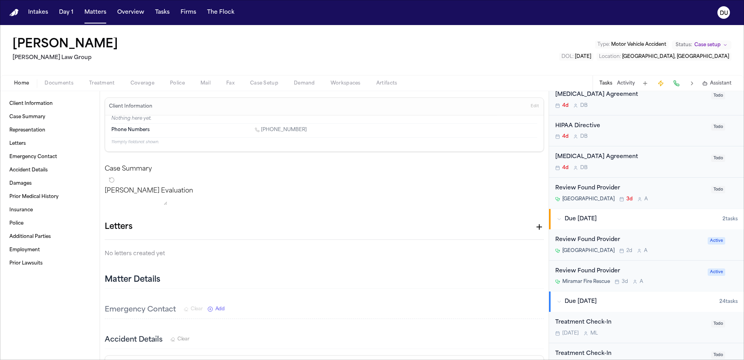
click at [598, 267] on div "Review Found Provider" at bounding box center [629, 271] width 148 height 9
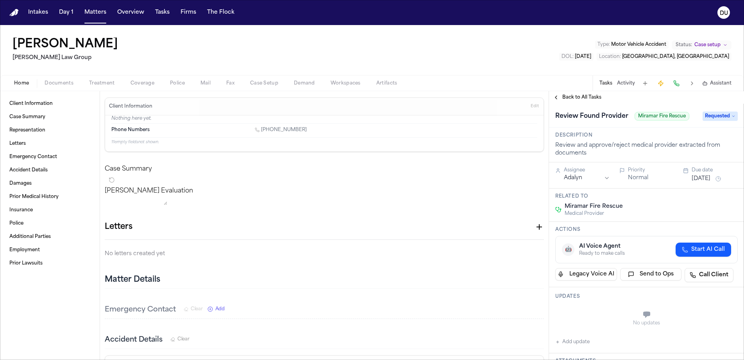
scroll to position [62, 0]
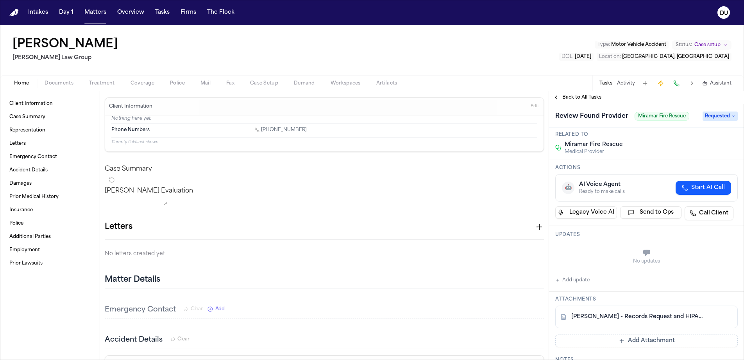
click at [16, 17] on nav "Intakes Day 1 Matters Overview Tasks Firms The Flock DU" at bounding box center [372, 12] width 744 height 25
click at [13, 13] on img "Home" at bounding box center [13, 12] width 9 height 7
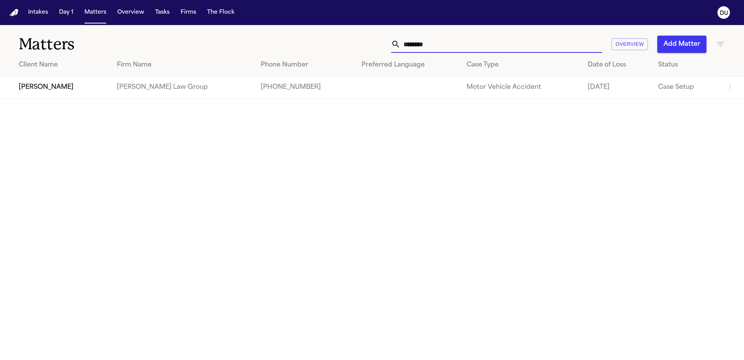
drag, startPoint x: 444, startPoint y: 47, endPoint x: 385, endPoint y: 47, distance: 59.0
click at [386, 47] on div "******** Overview Add Matter" at bounding box center [474, 44] width 501 height 17
type input "**********"
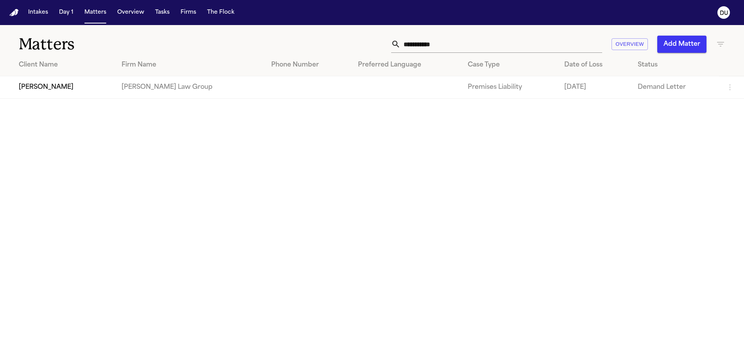
click at [120, 93] on td "[PERSON_NAME] Law Group" at bounding box center [190, 87] width 150 height 22
click at [156, 89] on td "[PERSON_NAME] Law Group" at bounding box center [190, 87] width 150 height 22
click at [199, 85] on td "[PERSON_NAME] Law Group" at bounding box center [190, 87] width 150 height 22
click at [71, 90] on td "[PERSON_NAME]" at bounding box center [57, 87] width 115 height 22
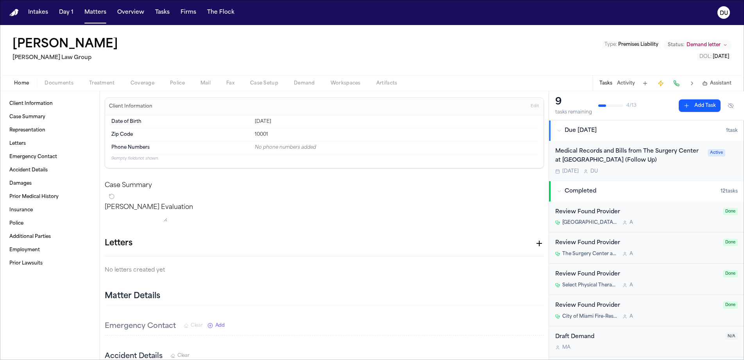
click at [596, 159] on div "Medical Records and Bills from The Surgery Center at [GEOGRAPHIC_DATA] (Follow …" at bounding box center [629, 156] width 148 height 18
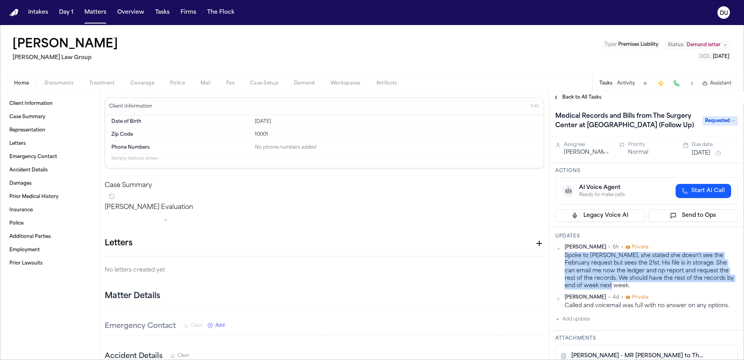
drag, startPoint x: 611, startPoint y: 287, endPoint x: 562, endPoint y: 258, distance: 57.3
click at [562, 258] on div "[PERSON_NAME] • 6h • Private Spoke to [PERSON_NAME], she stated she doesn't see…" at bounding box center [646, 266] width 182 height 45
copy div "Spoke to [PERSON_NAME], she stated she doesn't see the February request but see…"
